Goal: Information Seeking & Learning: Learn about a topic

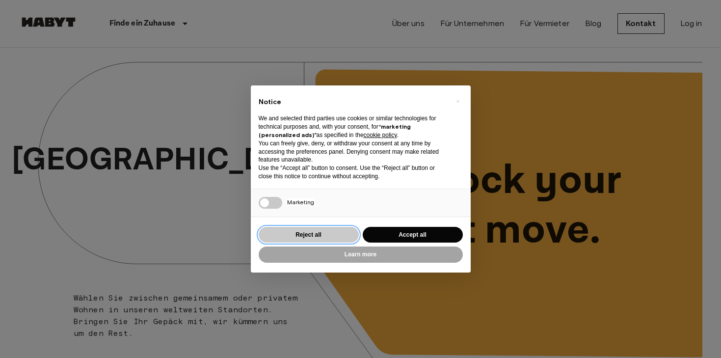
click at [317, 234] on button "Reject all" at bounding box center [309, 235] width 100 height 16
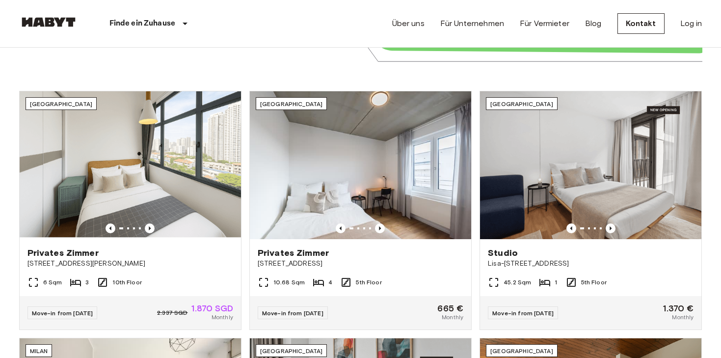
scroll to position [311, 0]
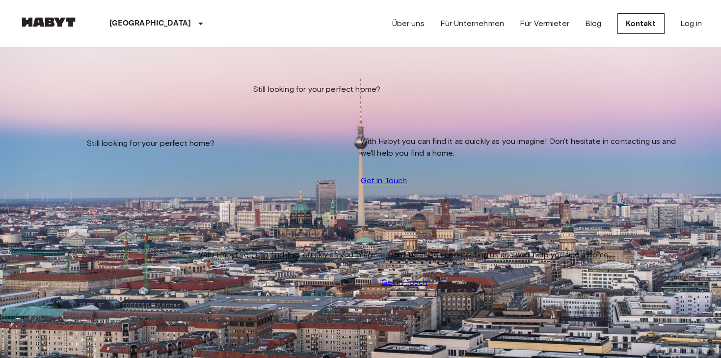
click at [243, 153] on icon "Previous image" at bounding box center [238, 158] width 10 height 10
click at [324, 74] on img "Map marker" at bounding box center [218, 98] width 209 height 139
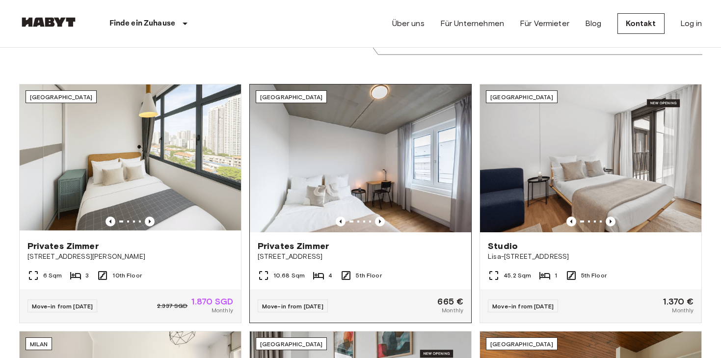
click at [274, 261] on div "Privates Zimmer Gref-Völsing-Straße 15" at bounding box center [360, 250] width 221 height 37
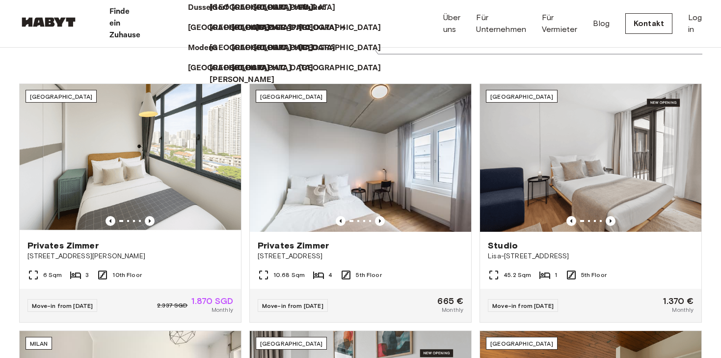
click at [256, 34] on p "[GEOGRAPHIC_DATA]" at bounding box center [297, 28] width 82 height 12
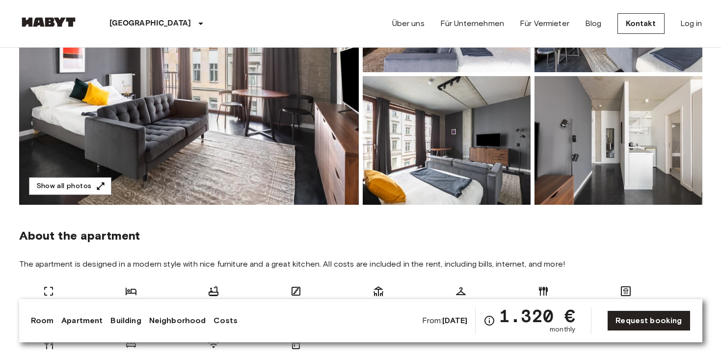
scroll to position [90, 0]
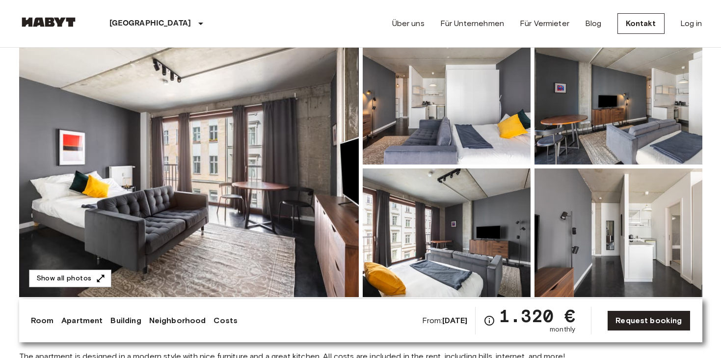
click at [271, 115] on img at bounding box center [189, 166] width 340 height 261
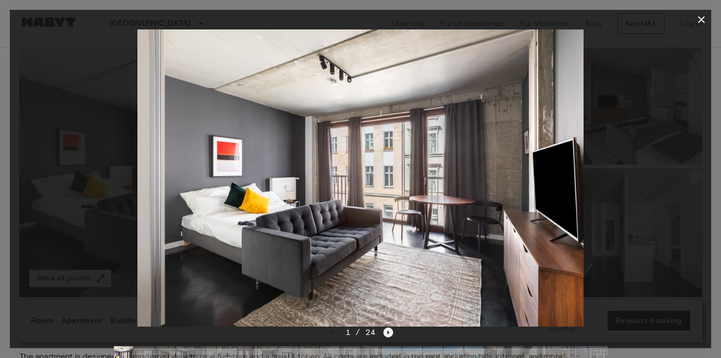
click at [390, 332] on icon "Next image" at bounding box center [388, 332] width 10 height 10
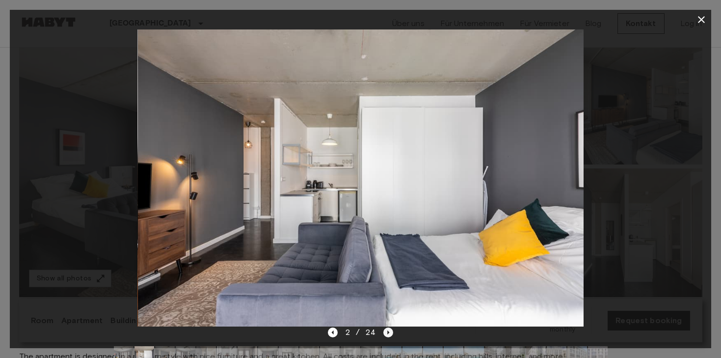
click at [390, 332] on icon "Next image" at bounding box center [388, 332] width 10 height 10
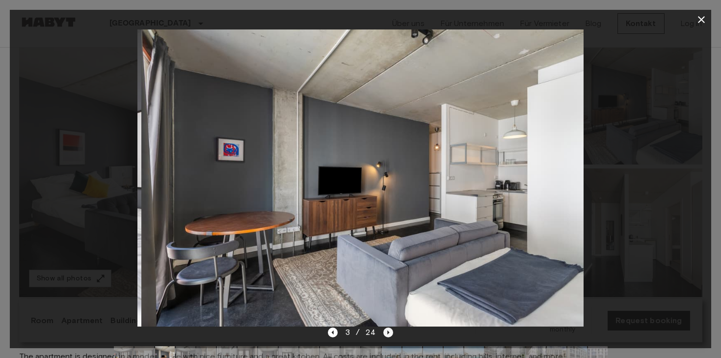
click at [390, 332] on icon "Next image" at bounding box center [388, 332] width 10 height 10
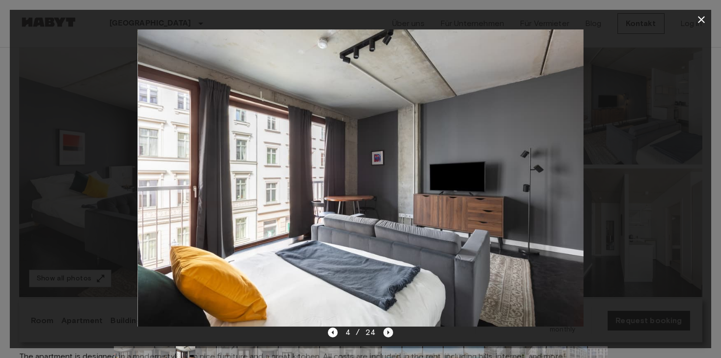
click at [390, 332] on icon "Next image" at bounding box center [388, 332] width 10 height 10
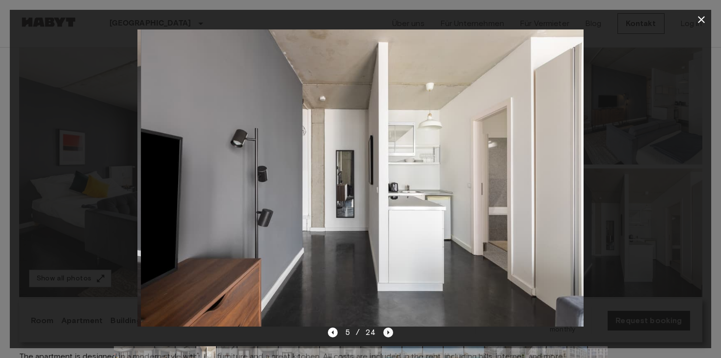
click at [390, 332] on icon "Next image" at bounding box center [388, 332] width 10 height 10
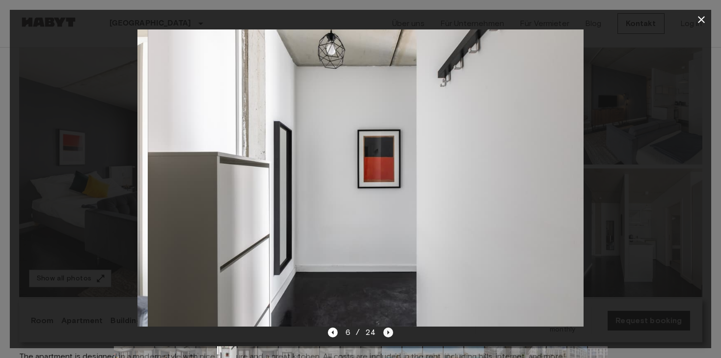
click at [390, 332] on icon "Next image" at bounding box center [388, 332] width 10 height 10
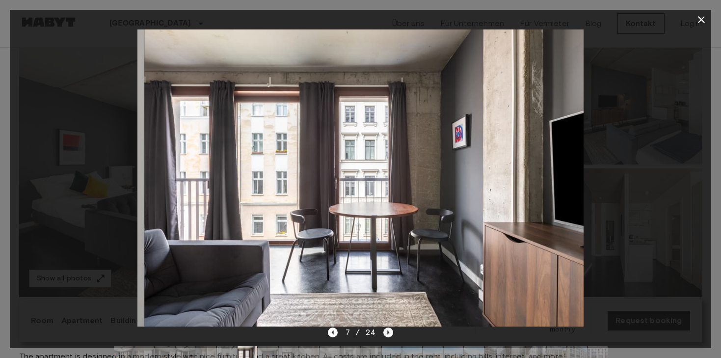
click at [390, 332] on icon "Next image" at bounding box center [388, 332] width 10 height 10
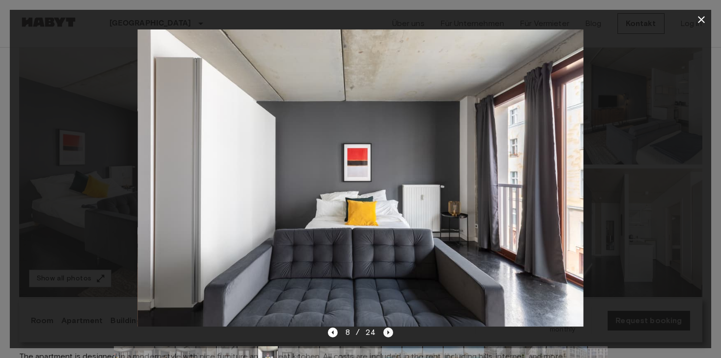
click at [390, 332] on icon "Next image" at bounding box center [388, 332] width 10 height 10
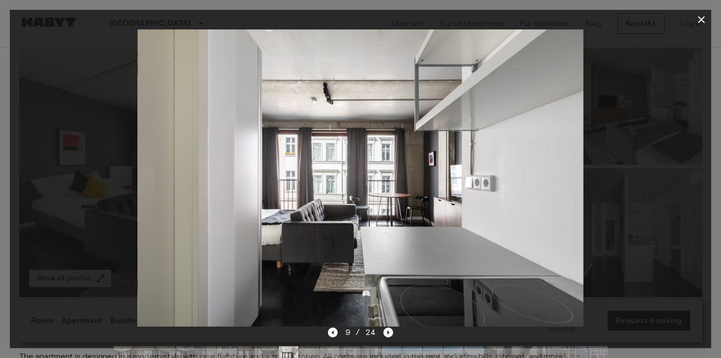
click at [390, 332] on icon "Next image" at bounding box center [388, 332] width 10 height 10
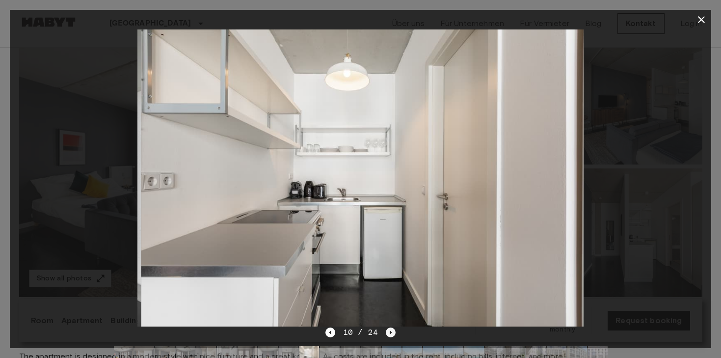
click at [390, 332] on icon "Next image" at bounding box center [391, 332] width 2 height 4
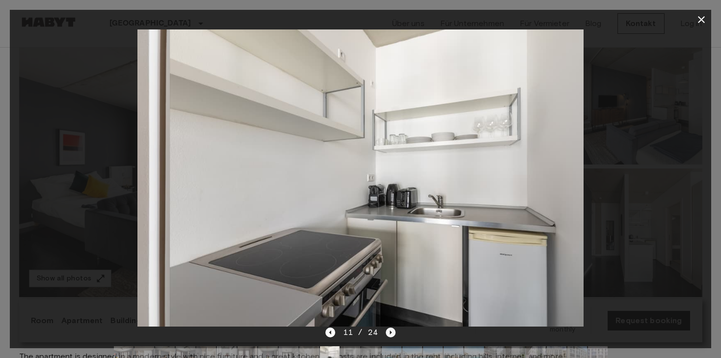
click at [390, 332] on icon "Next image" at bounding box center [391, 332] width 2 height 4
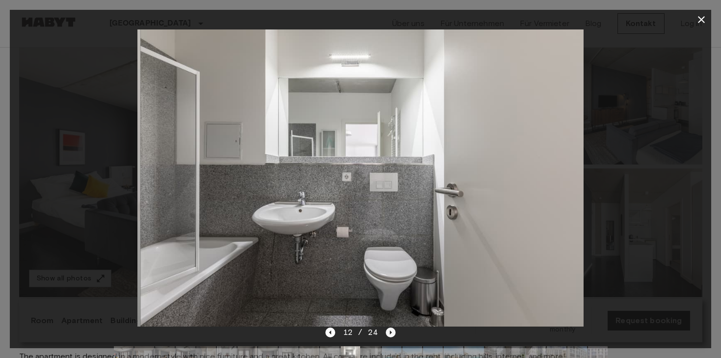
click at [390, 332] on icon "Next image" at bounding box center [391, 332] width 2 height 4
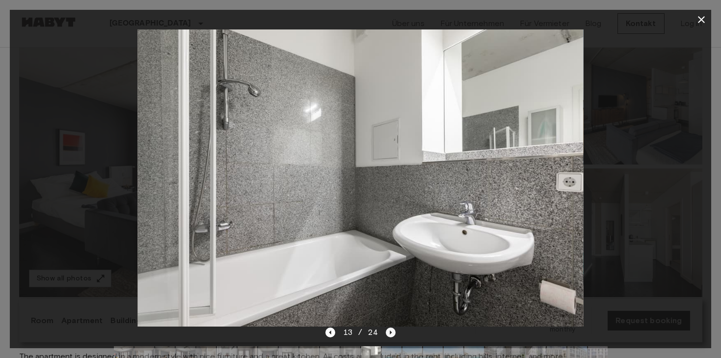
click at [390, 332] on icon "Next image" at bounding box center [391, 332] width 2 height 4
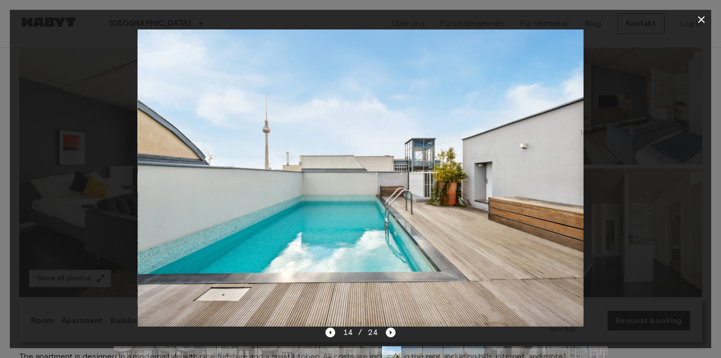
click at [390, 332] on icon "Next image" at bounding box center [391, 332] width 2 height 4
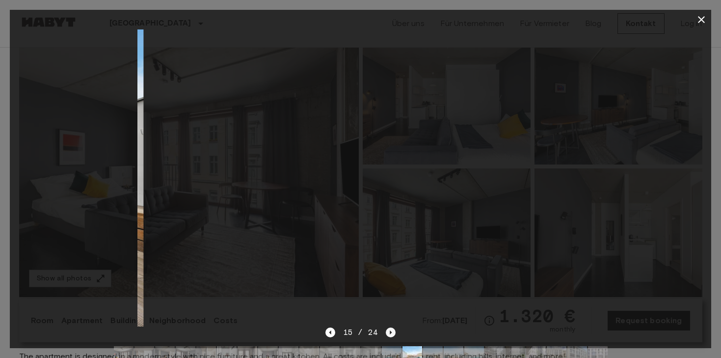
click at [390, 332] on icon "Next image" at bounding box center [391, 332] width 2 height 4
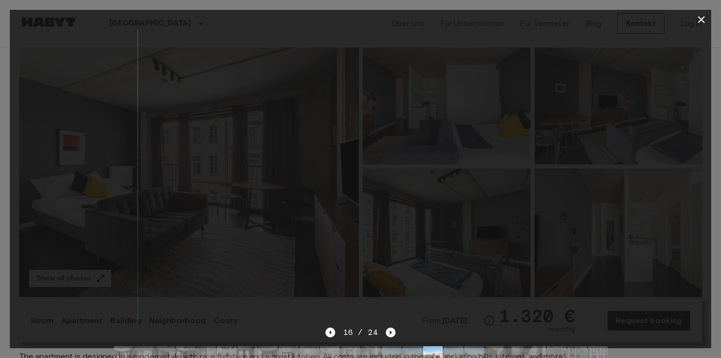
click at [390, 332] on icon "Next image" at bounding box center [391, 332] width 2 height 4
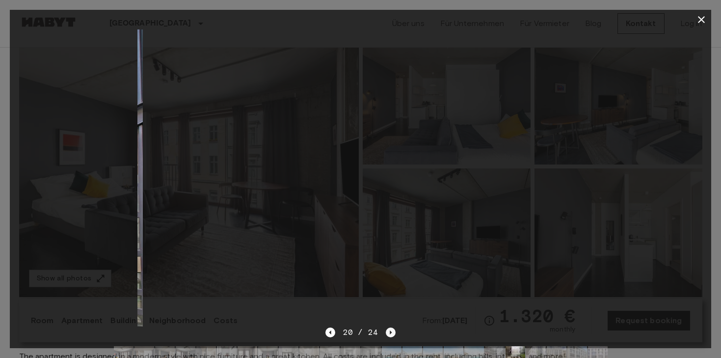
click at [390, 332] on icon "Next image" at bounding box center [391, 332] width 2 height 4
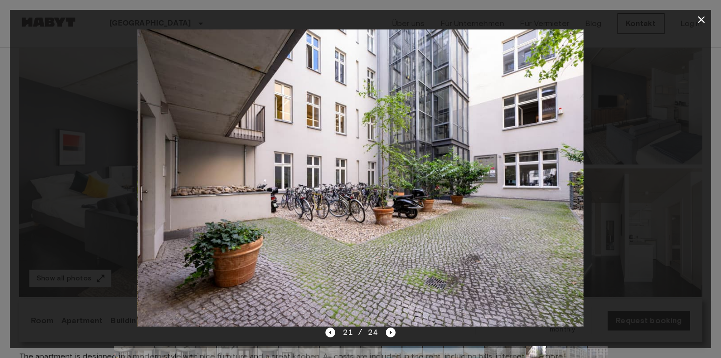
click at [705, 14] on icon "button" at bounding box center [702, 20] width 12 height 12
